Goal: Find specific page/section: Find specific page/section

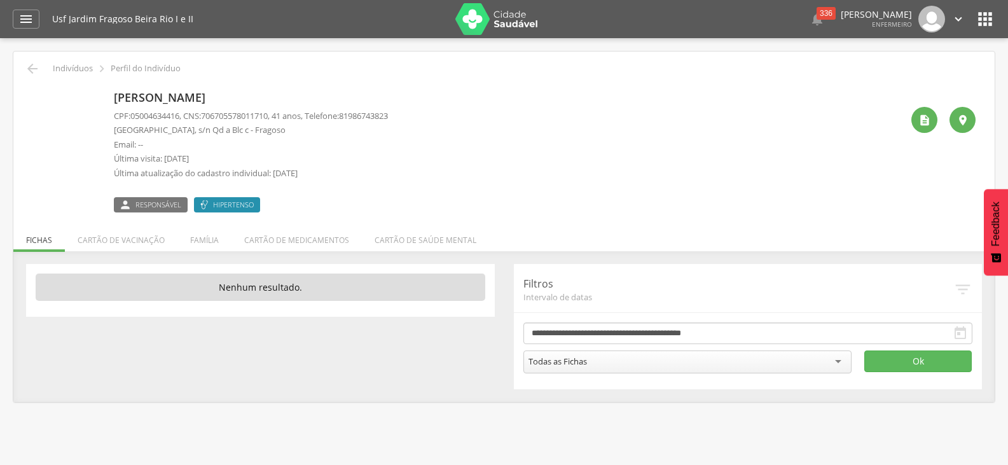
click at [188, 169] on p "Última atualização do cadastro individual: [DATE]" at bounding box center [251, 173] width 274 height 12
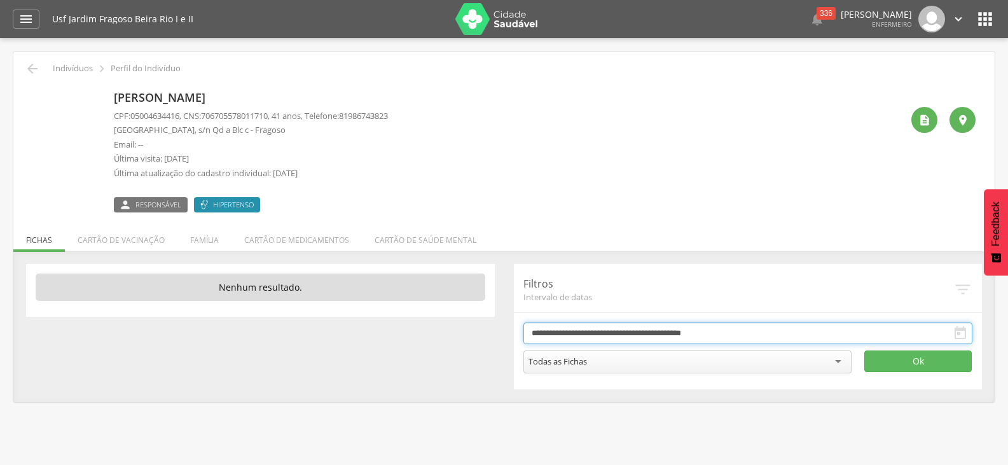
click at [571, 329] on input "**********" at bounding box center [748, 333] width 450 height 22
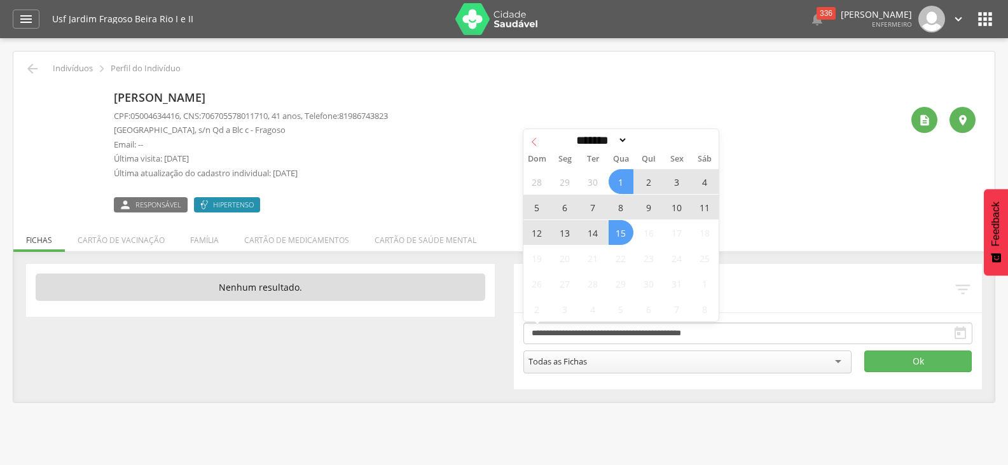
click at [534, 144] on icon at bounding box center [534, 141] width 4 height 8
select select "*"
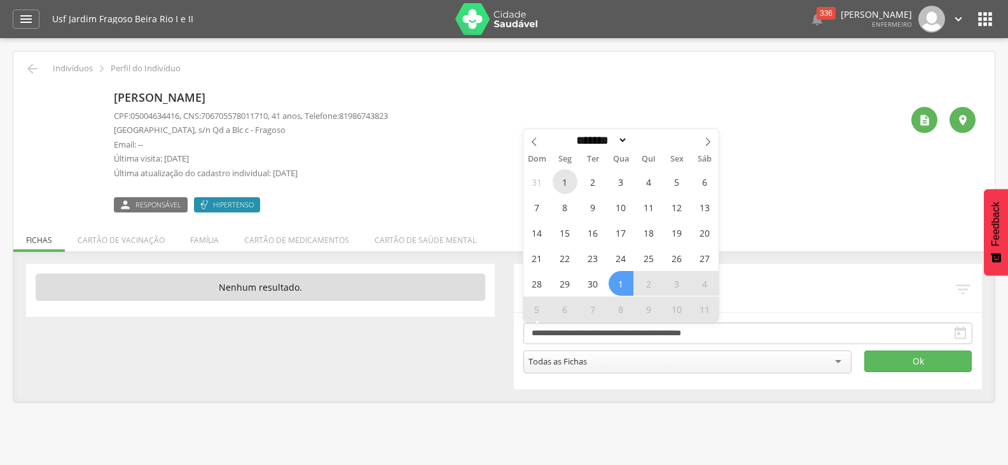
click at [567, 190] on span "1" at bounding box center [565, 181] width 25 height 25
type input "**********"
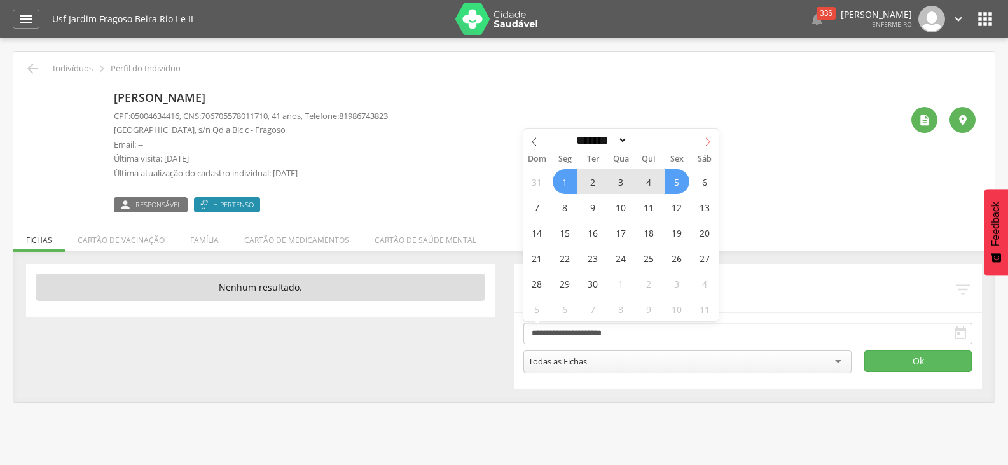
click at [707, 142] on icon at bounding box center [707, 141] width 9 height 9
select select "*"
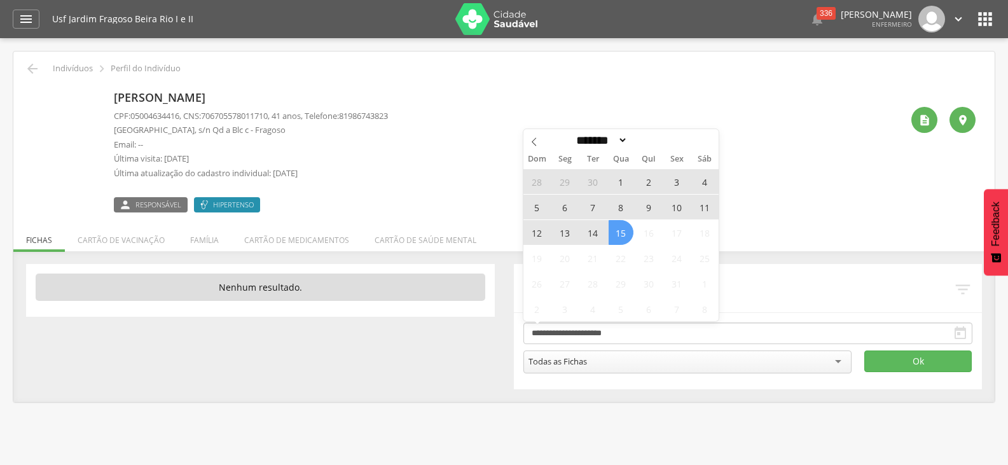
click at [620, 240] on span "15" at bounding box center [621, 232] width 25 height 25
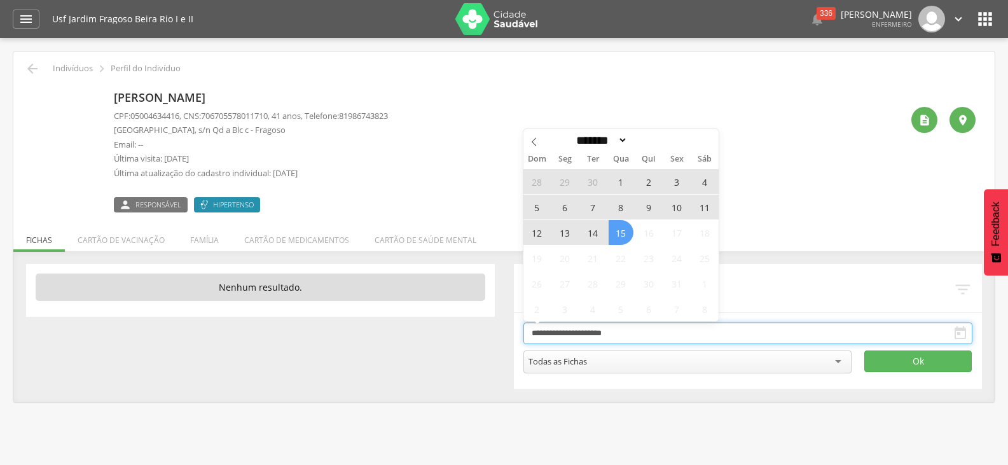
type input "**********"
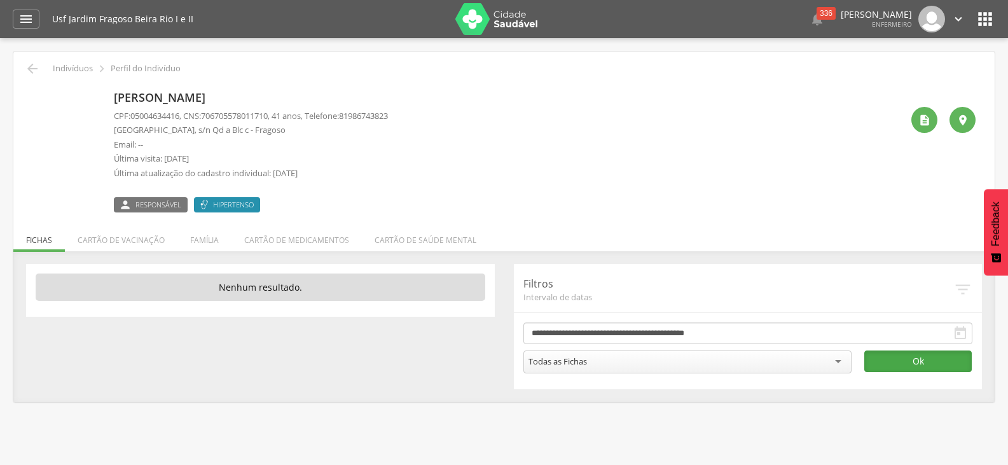
click at [892, 361] on button "Ok" at bounding box center [917, 361] width 107 height 22
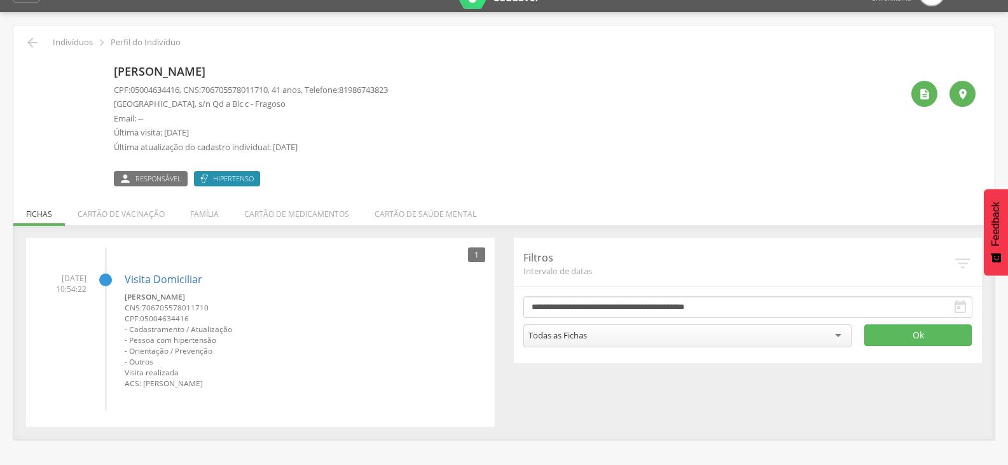
scroll to position [38, 0]
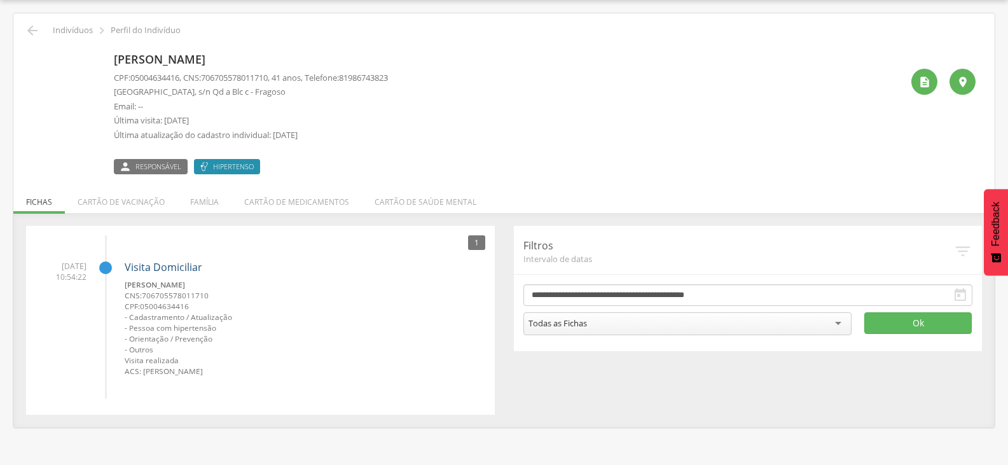
click at [175, 266] on link "Visita Domiciliar" at bounding box center [164, 267] width 78 height 14
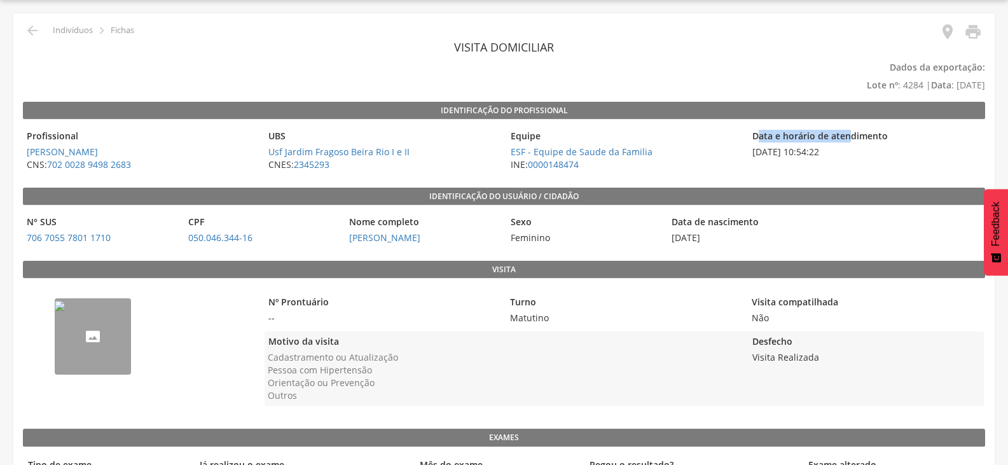
drag, startPoint x: 757, startPoint y: 135, endPoint x: 851, endPoint y: 142, distance: 94.3
click at [851, 142] on legend "Data e horário de atendimento" at bounding box center [865, 137] width 235 height 15
click at [865, 155] on span "[DATE] 10:54:22" at bounding box center [865, 152] width 235 height 13
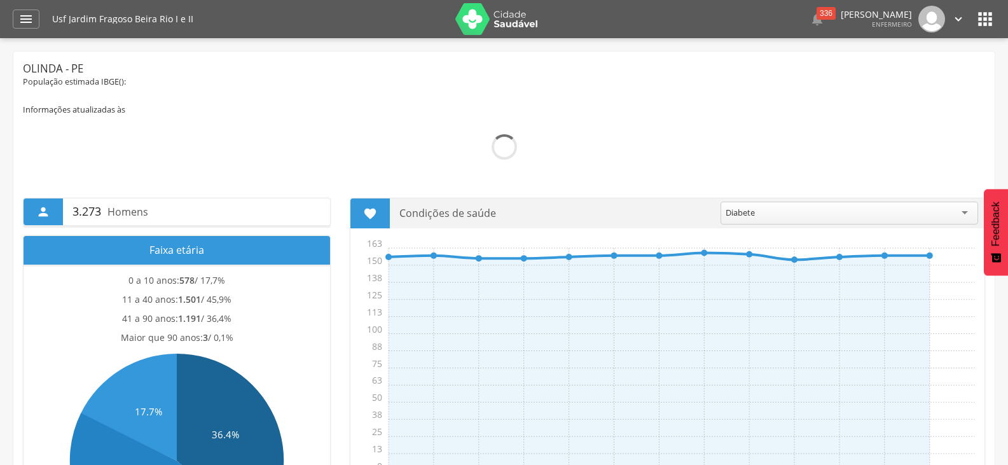
click at [995, 25] on icon "" at bounding box center [985, 19] width 20 height 20
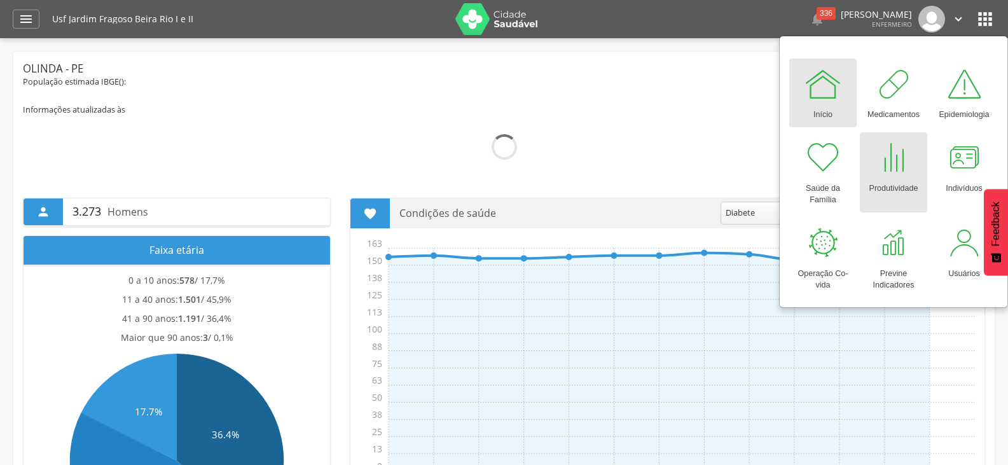
click at [893, 179] on div "Produtividade" at bounding box center [893, 186] width 49 height 18
